Goal: Complete application form

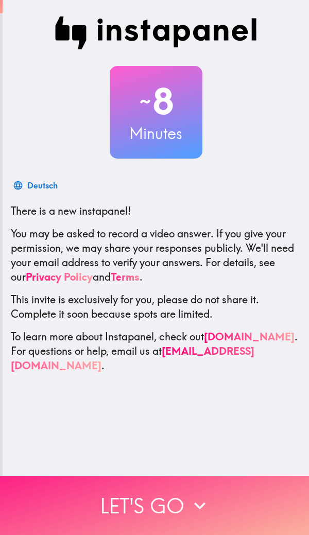
click at [188, 508] on icon "button" at bounding box center [199, 505] width 23 height 23
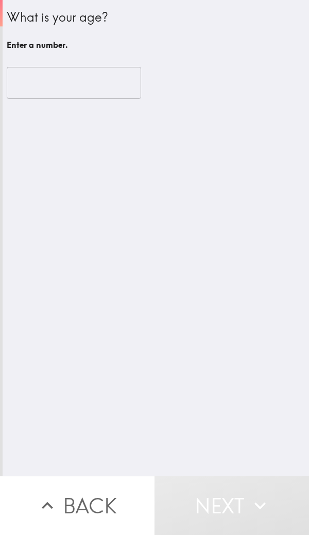
click at [89, 78] on input "number" at bounding box center [74, 83] width 134 height 32
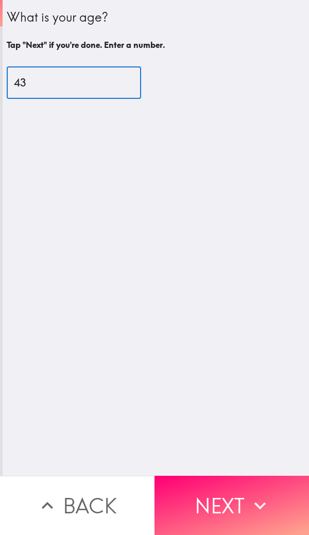
type input "43"
click at [291, 217] on div "What is your age? Tap "Next" if you're done. Enter a number. 43 ​" at bounding box center [156, 238] width 306 height 476
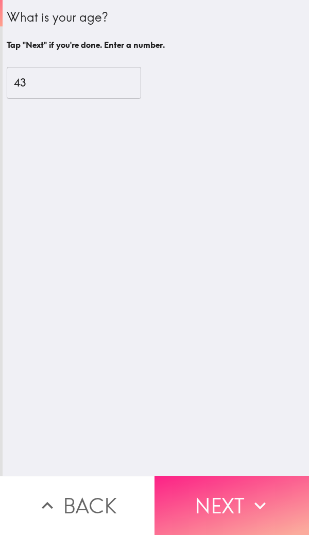
click at [194, 493] on button "Next" at bounding box center [231, 505] width 154 height 59
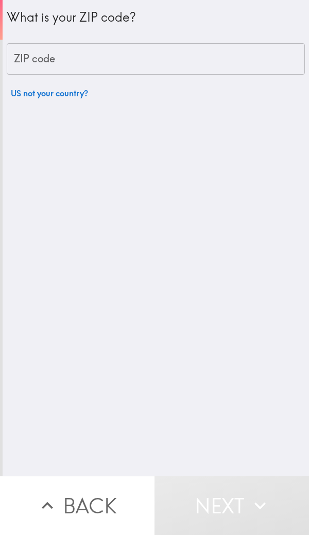
click at [41, 55] on div "ZIP code ZIP code" at bounding box center [156, 59] width 298 height 32
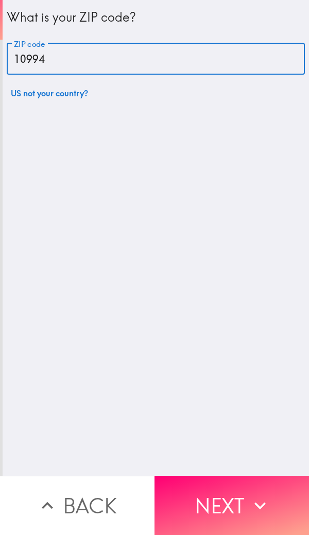
type input "10994"
click at [8, 227] on div "What is your ZIP code? ZIP code 10994 ZIP code US not your country?" at bounding box center [156, 238] width 306 height 476
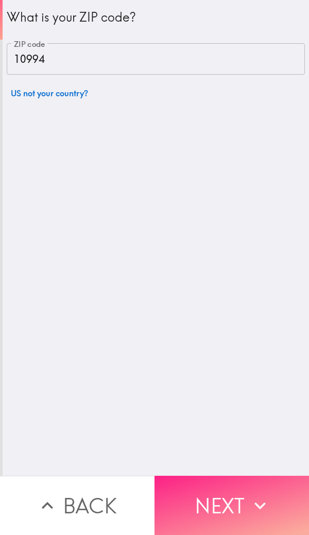
click at [199, 487] on button "Next" at bounding box center [231, 505] width 154 height 59
